Goal: Information Seeking & Learning: Find specific fact

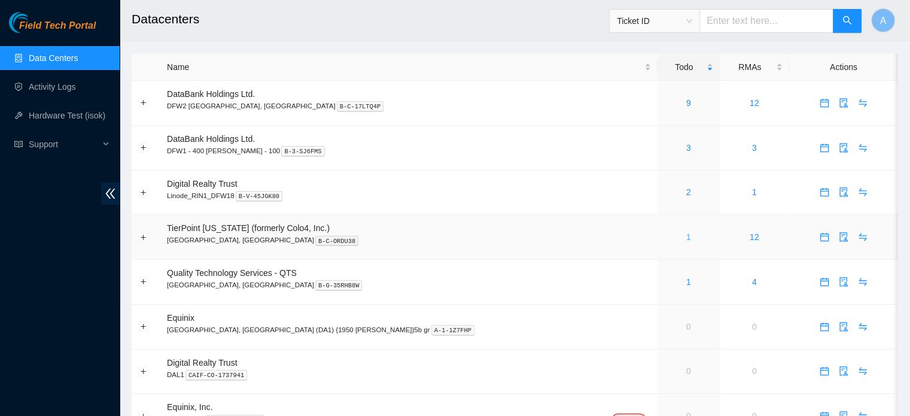
click at [686, 236] on link "1" at bounding box center [688, 237] width 5 height 10
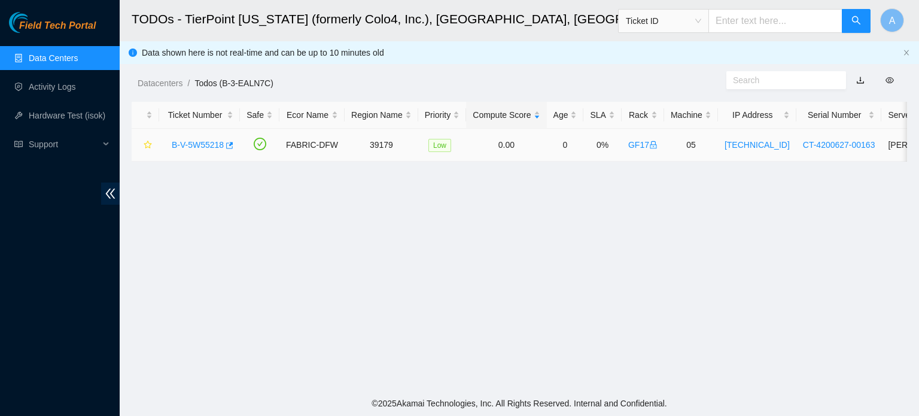
click at [184, 147] on link "B-V-5W55218" at bounding box center [198, 145] width 52 height 10
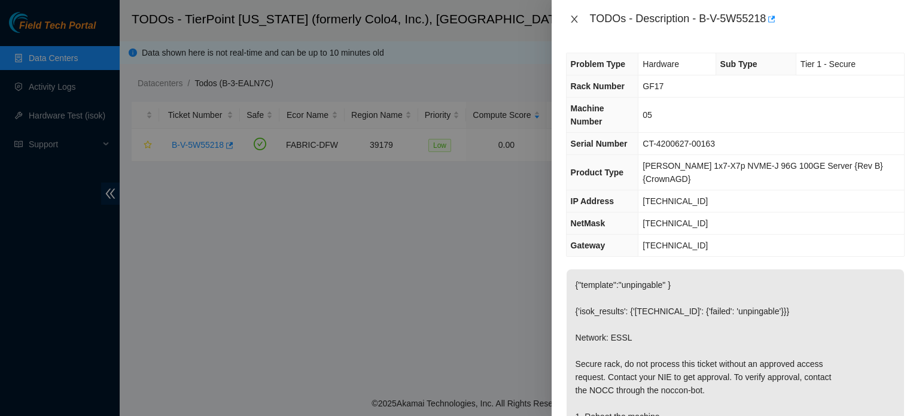
click at [570, 17] on icon "close" at bounding box center [575, 19] width 10 height 10
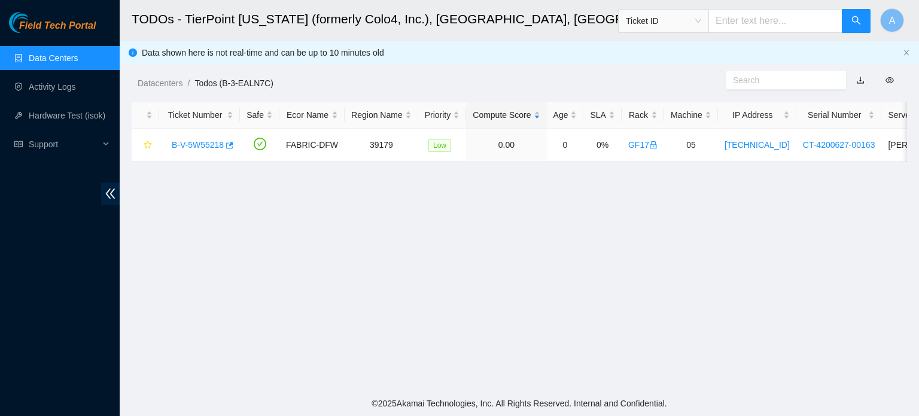
click at [65, 53] on link "Data Centers" at bounding box center [53, 58] width 49 height 10
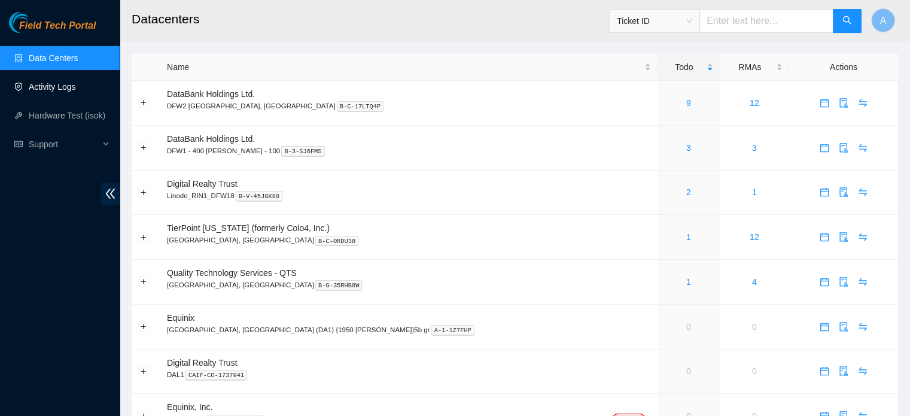
click at [76, 86] on link "Activity Logs" at bounding box center [52, 87] width 47 height 10
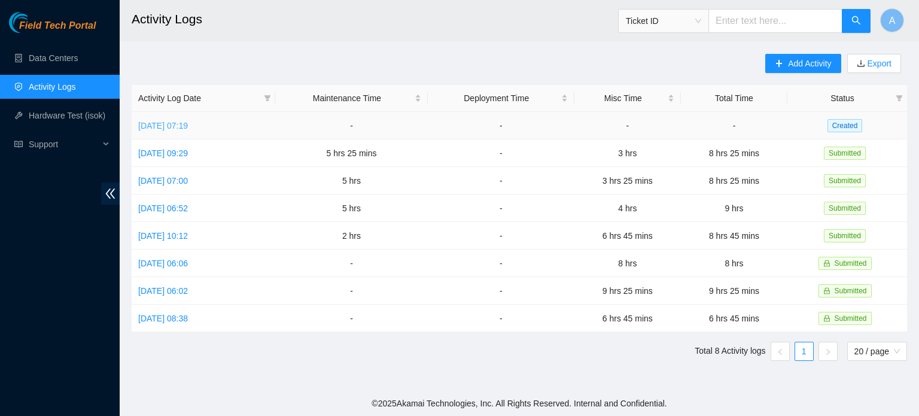
click at [188, 126] on link "Tue, 23 Sep 2025 07:19" at bounding box center [163, 126] width 50 height 10
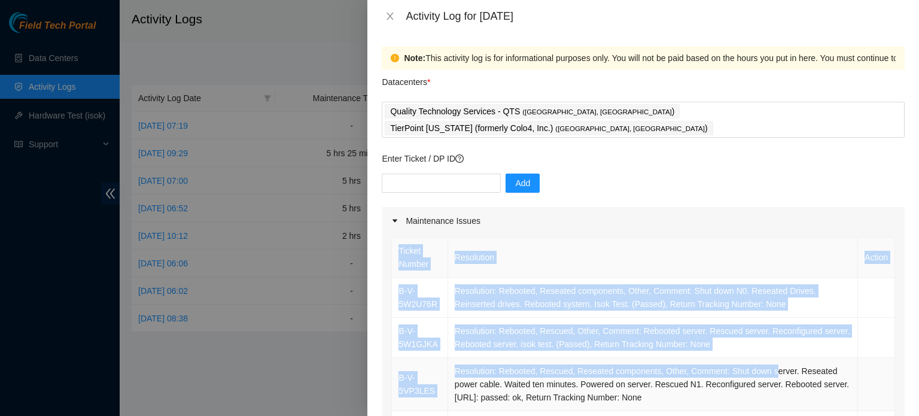
drag, startPoint x: 388, startPoint y: 267, endPoint x: 766, endPoint y: 354, distance: 387.5
click at [577, 288] on td "Resolution: Rebooted, Reseated components, Other, Comment: Shut down N0. Reseat…" at bounding box center [653, 298] width 410 height 40
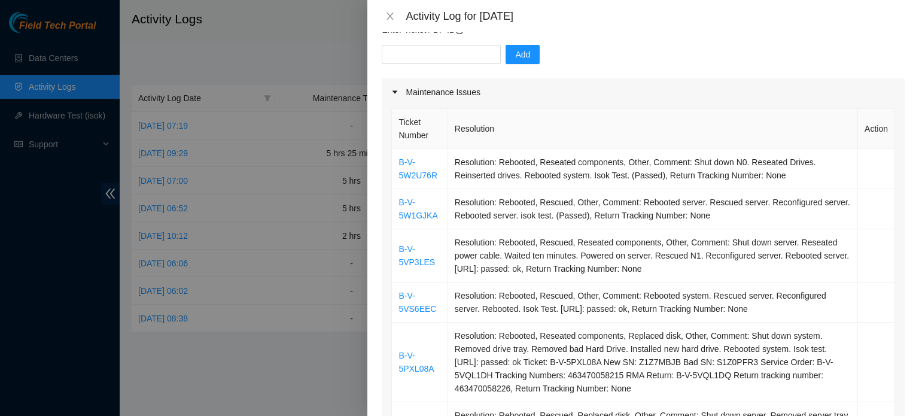
scroll to position [372, 0]
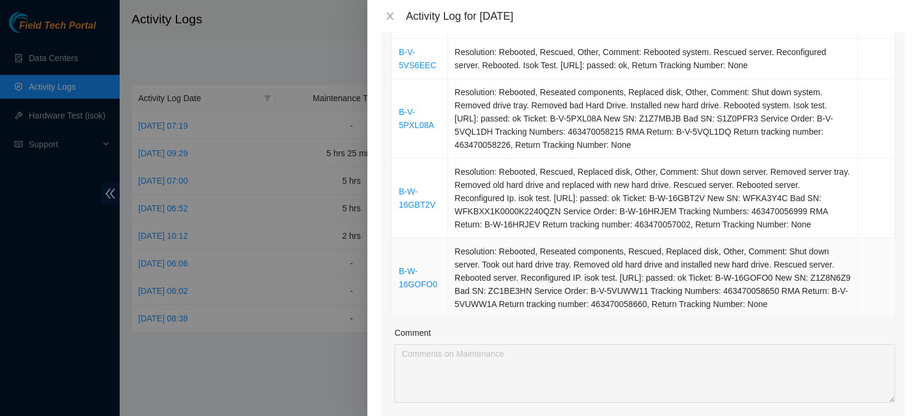
drag, startPoint x: 394, startPoint y: 272, endPoint x: 838, endPoint y: 289, distance: 444.4
click at [838, 289] on tbody "B-V-5W2U76R Resolution: Rebooted, Reseated components, Other, Comment: Shut dow…" at bounding box center [643, 111] width 503 height 412
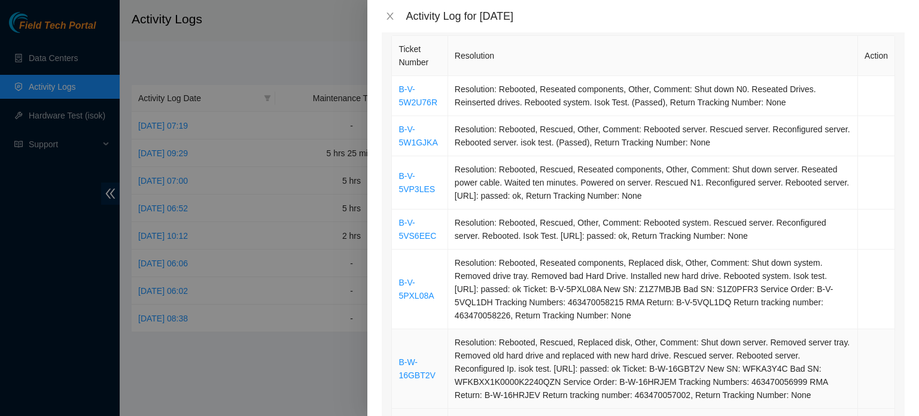
scroll to position [201, 0]
copy tbody "B-V-5W2U76R Resolution: Rebooted, Reseated components, Other, Comment: Shut dow…"
